Goal: Information Seeking & Learning: Learn about a topic

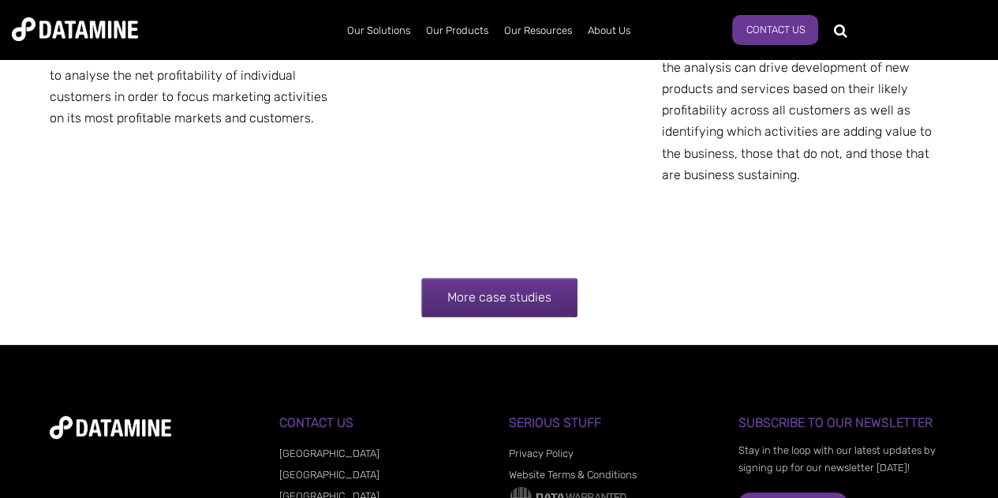
scroll to position [3178, 0]
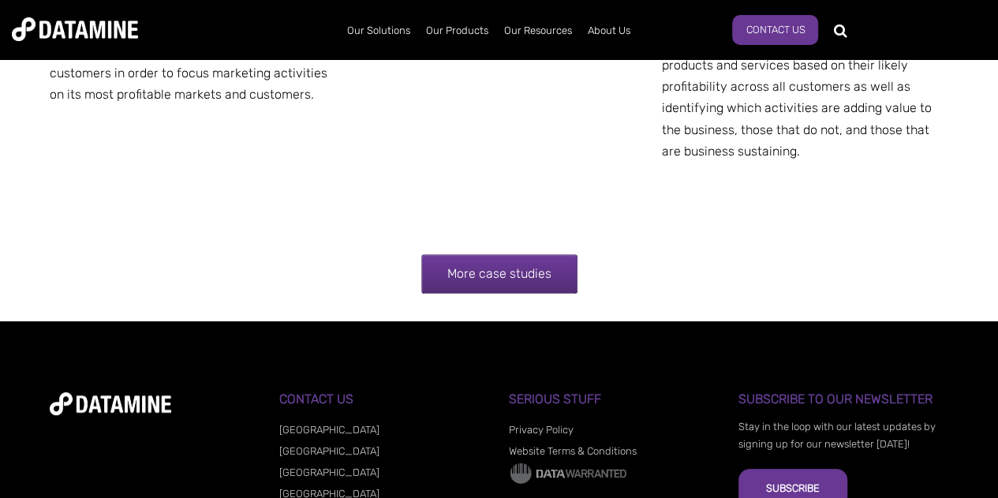
click at [497, 282] on link "More case studies" at bounding box center [499, 273] width 156 height 39
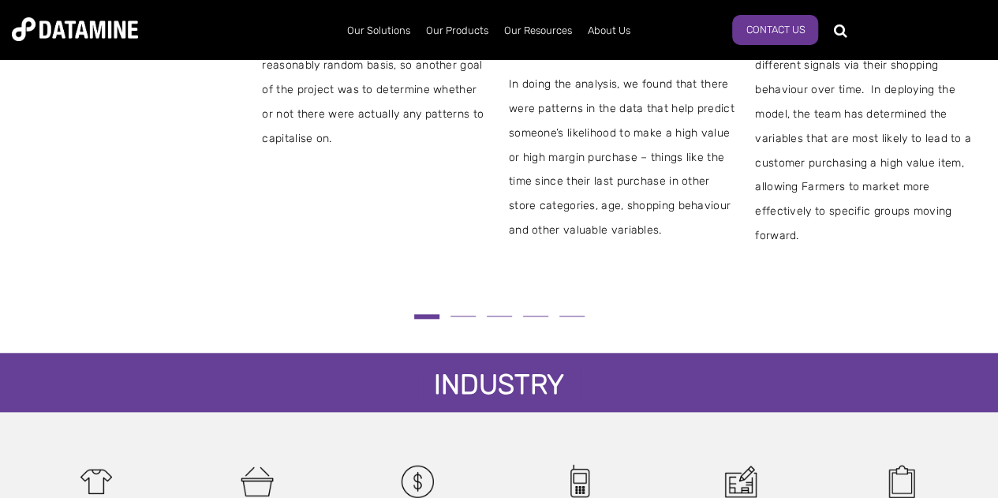
scroll to position [687, 0]
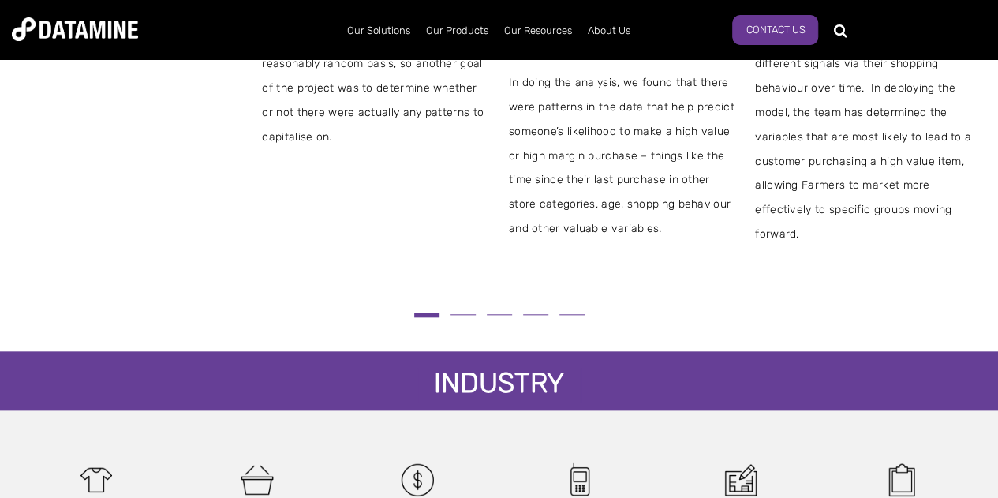
click at [464, 318] on button at bounding box center [463, 314] width 36 height 9
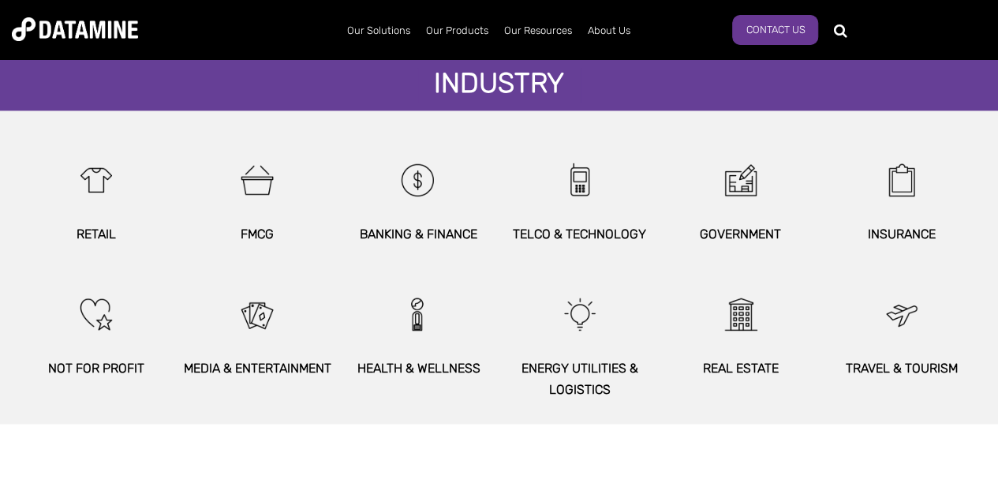
scroll to position [989, 0]
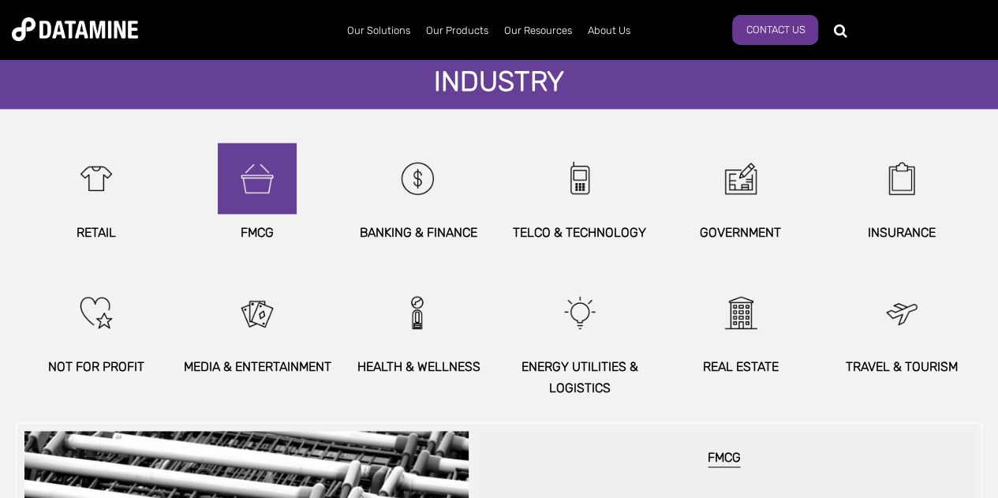
click at [262, 193] on img at bounding box center [257, 178] width 68 height 71
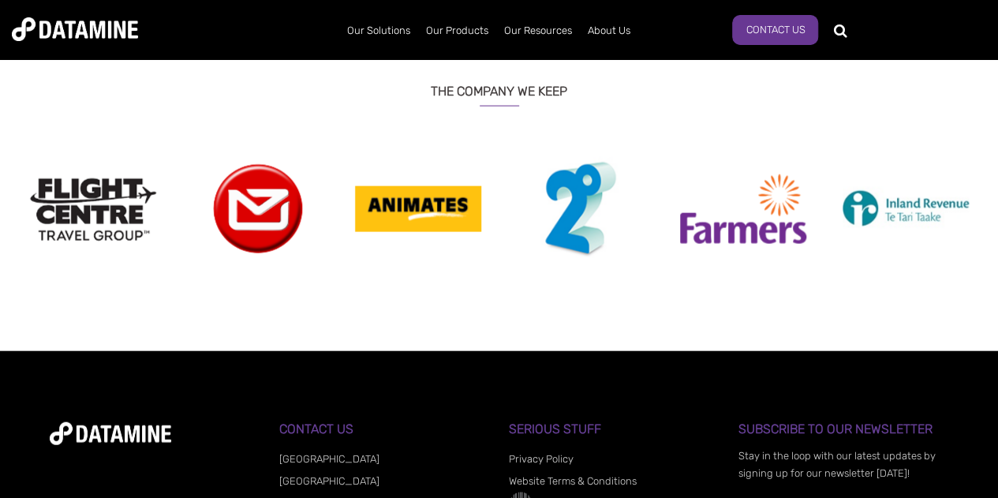
scroll to position [1670, 0]
